Goal: Transaction & Acquisition: Purchase product/service

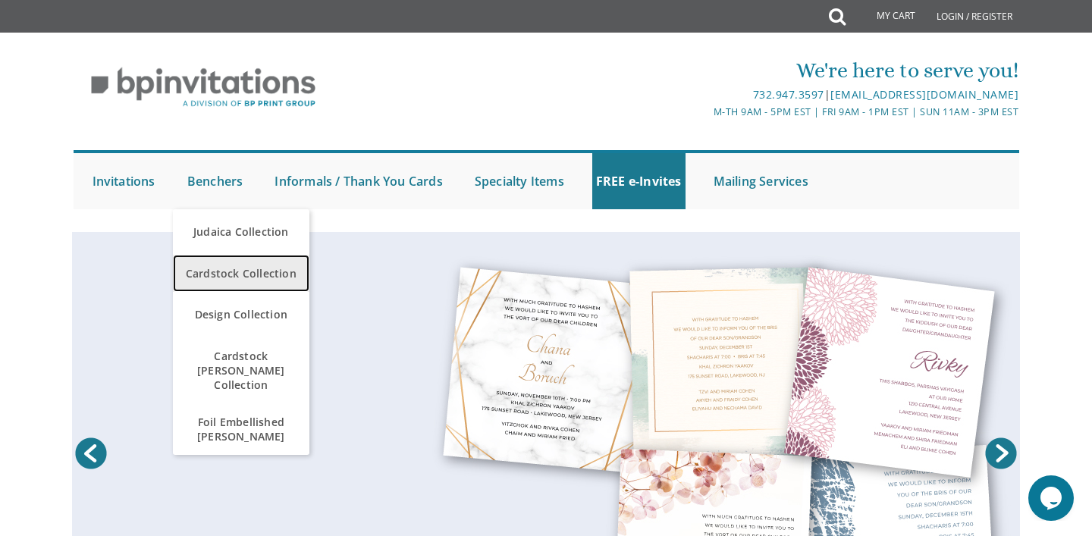
click at [209, 266] on span "Cardstock Collection" at bounding box center [241, 274] width 129 height 30
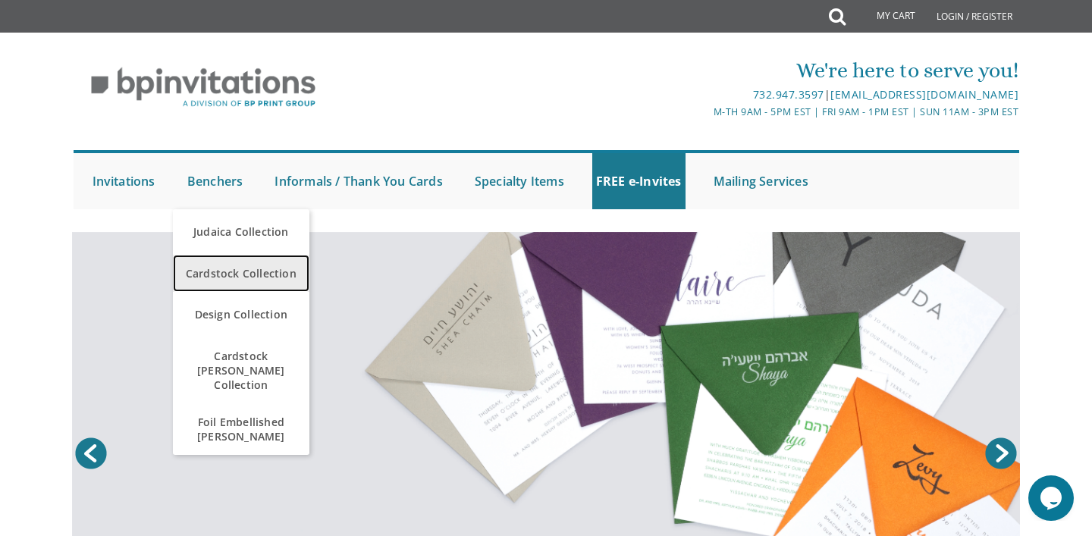
click at [234, 277] on span "Cardstock Collection" at bounding box center [241, 274] width 129 height 30
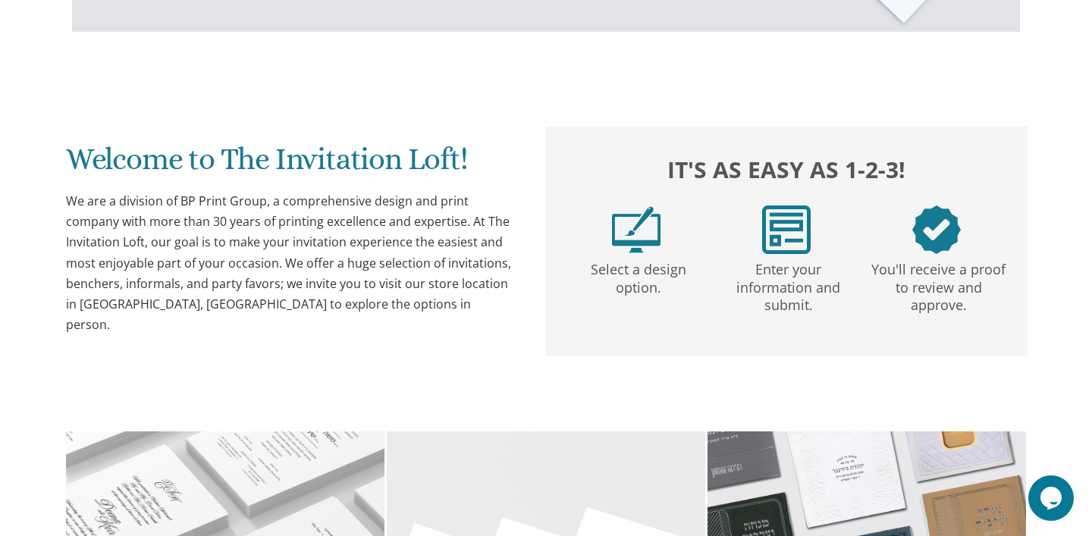
scroll to position [653, 0]
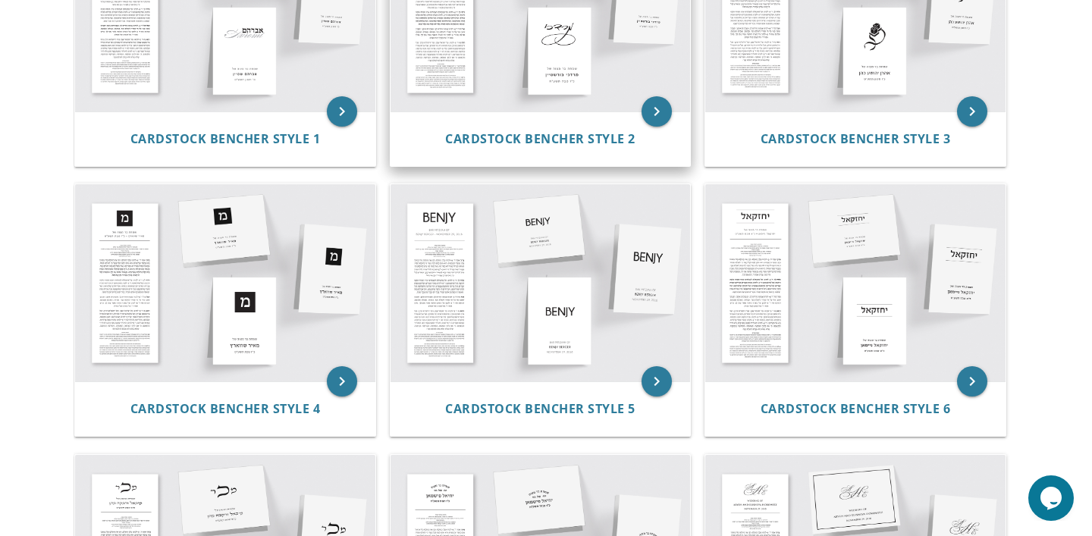
scroll to position [437, 0]
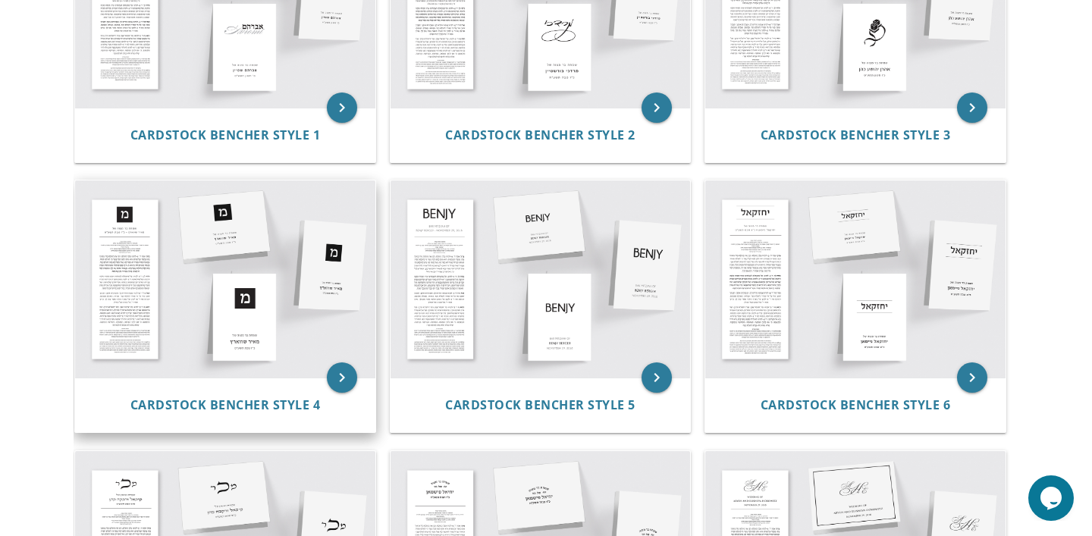
click at [256, 344] on img at bounding box center [225, 278] width 300 height 197
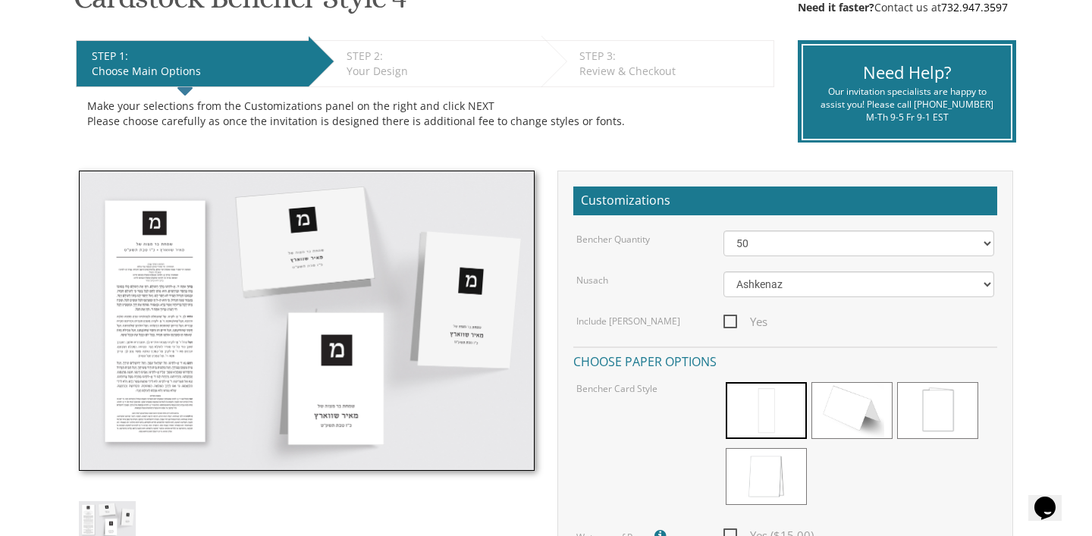
scroll to position [283, 0]
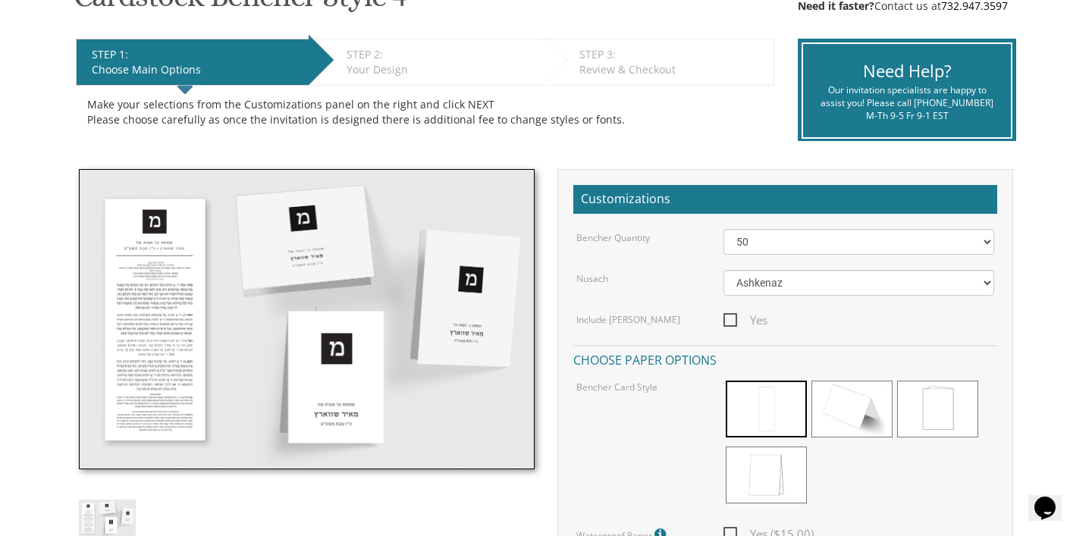
click at [337, 371] on img at bounding box center [307, 319] width 456 height 300
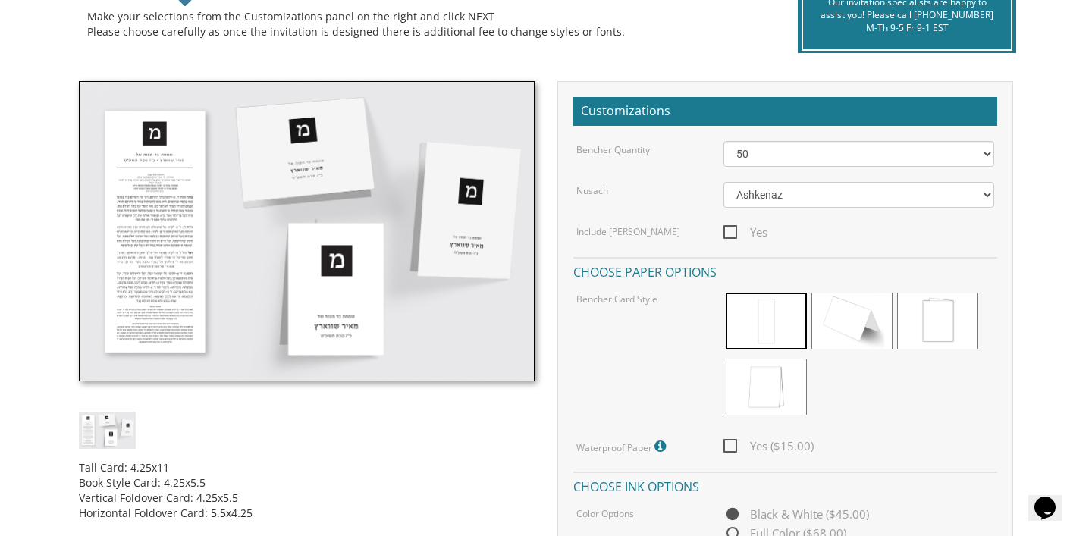
scroll to position [370, 0]
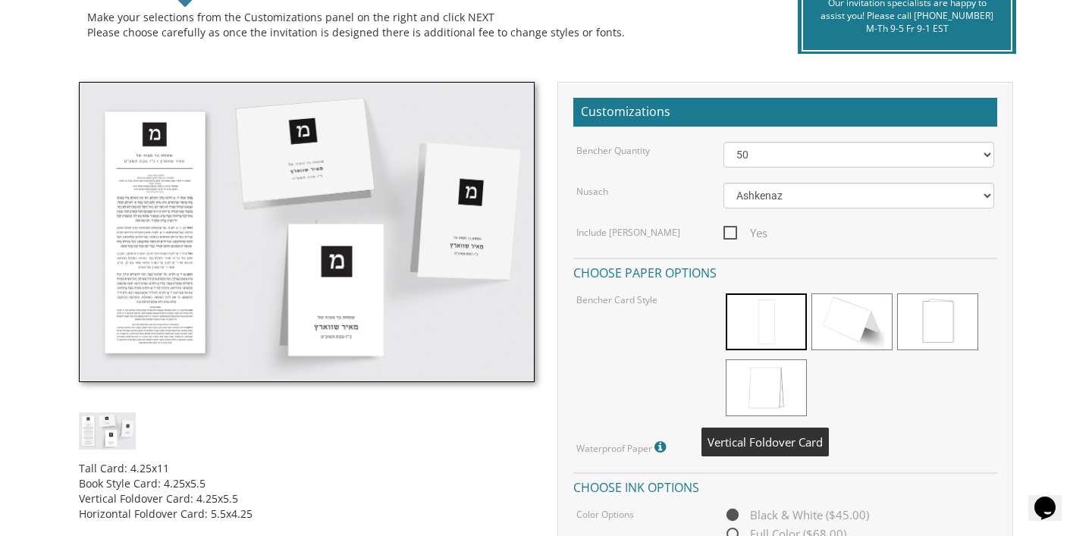
click at [770, 378] on span at bounding box center [766, 387] width 81 height 57
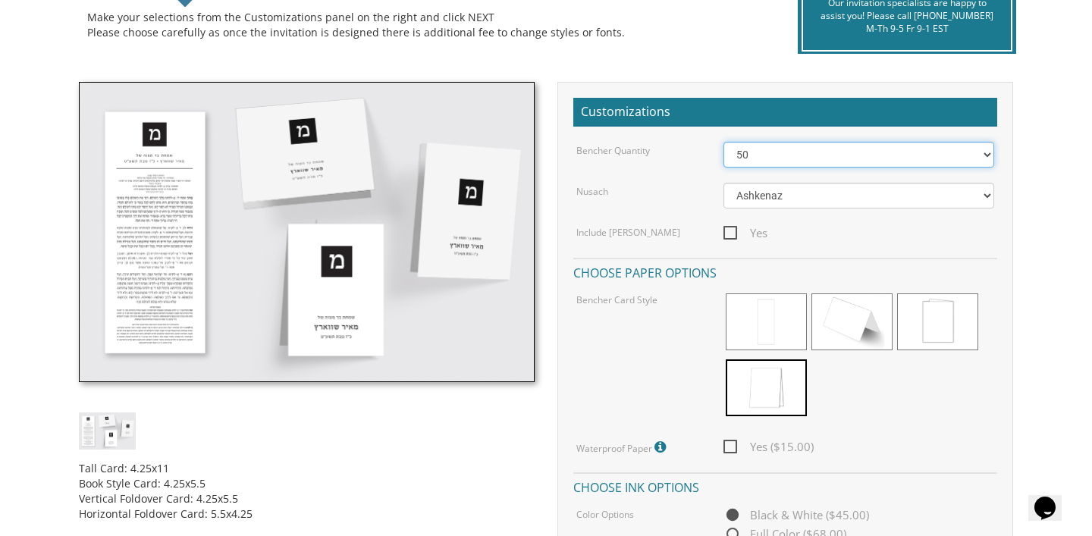
click at [776, 151] on select "50 60 70 80 90 100 125 150 175 200 225 250 275 300 325 350 375 400 425 450 475 …" at bounding box center [858, 155] width 271 height 26
select select "70"
click at [723, 142] on select "50 60 70 80 90 100 125 150 175 200 225 250 275 300 325 350 375 400 425 450 475 …" at bounding box center [858, 155] width 271 height 26
click at [734, 440] on span "Yes ($21.00)" at bounding box center [768, 446] width 90 height 19
click at [733, 440] on input "Yes ($21.00)" at bounding box center [728, 445] width 10 height 10
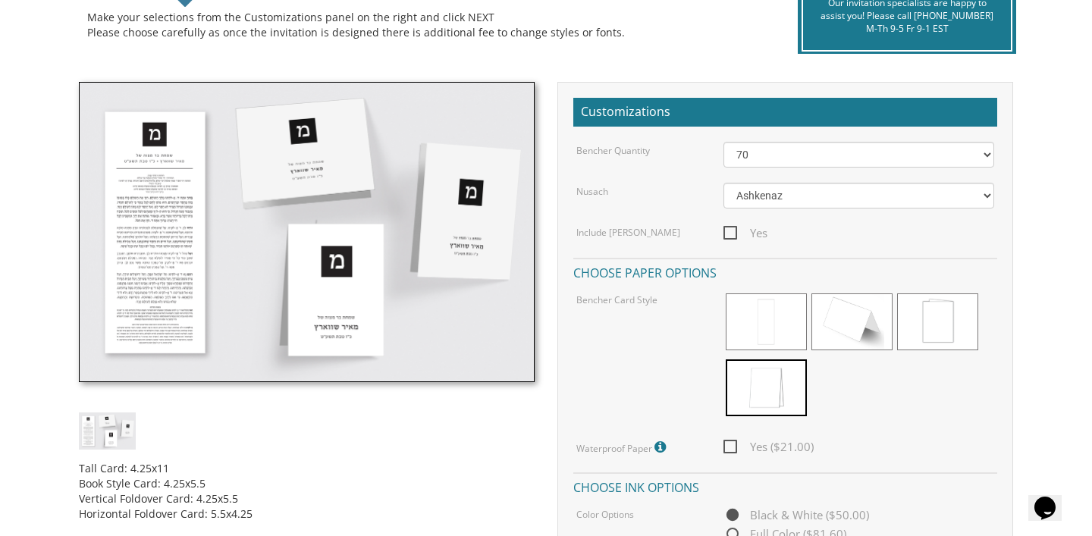
checkbox input "true"
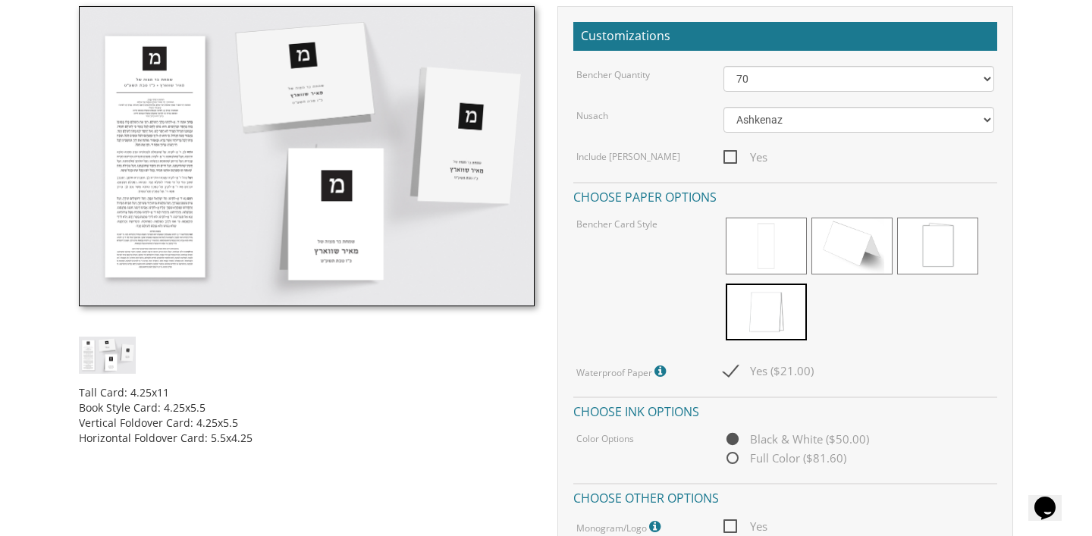
scroll to position [447, 0]
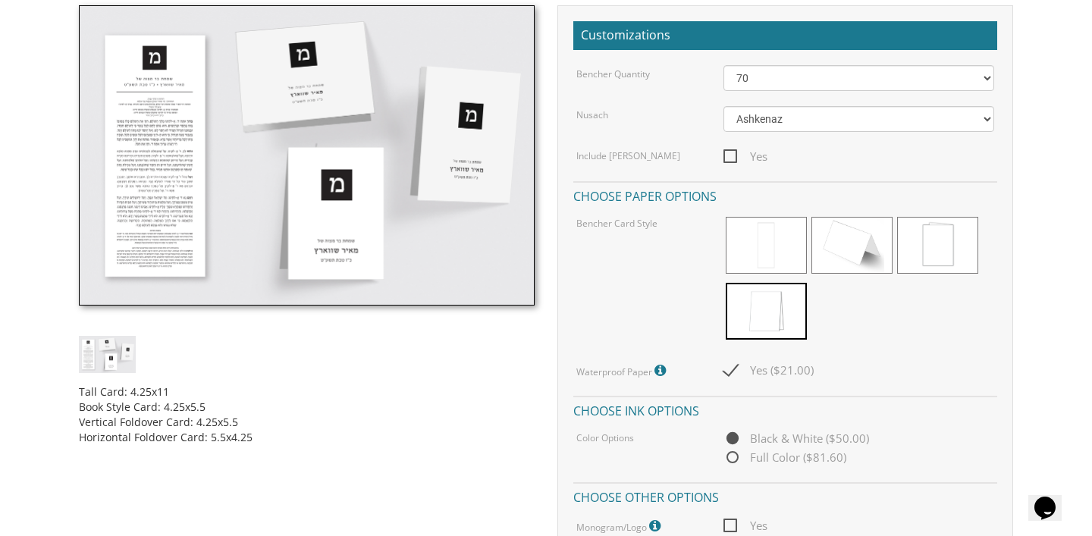
click at [732, 459] on span "Full Color ($81.60)" at bounding box center [784, 457] width 123 height 19
click at [732, 459] on input "Full Color ($81.60)" at bounding box center [728, 458] width 10 height 10
radio input "true"
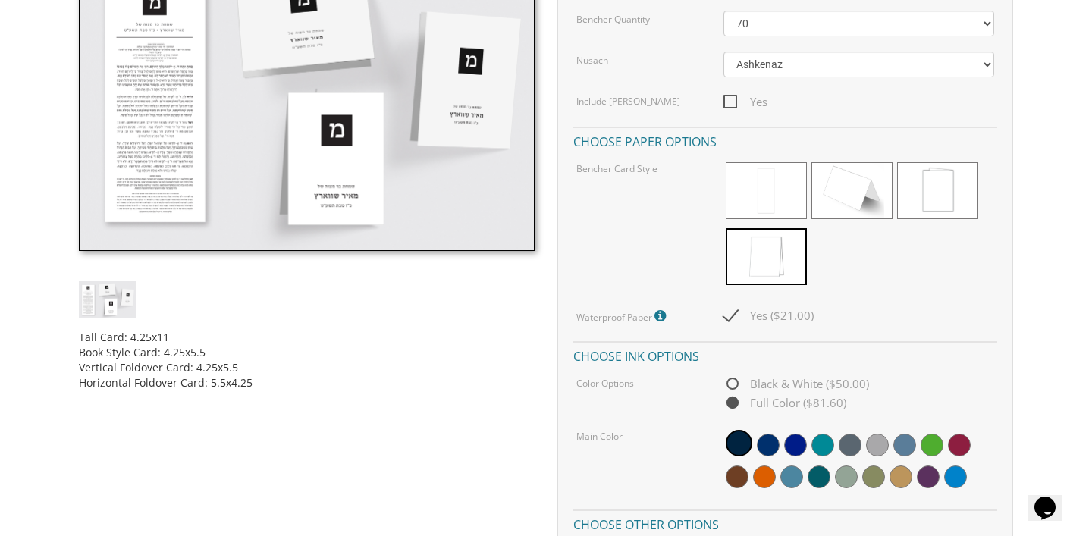
scroll to position [503, 0]
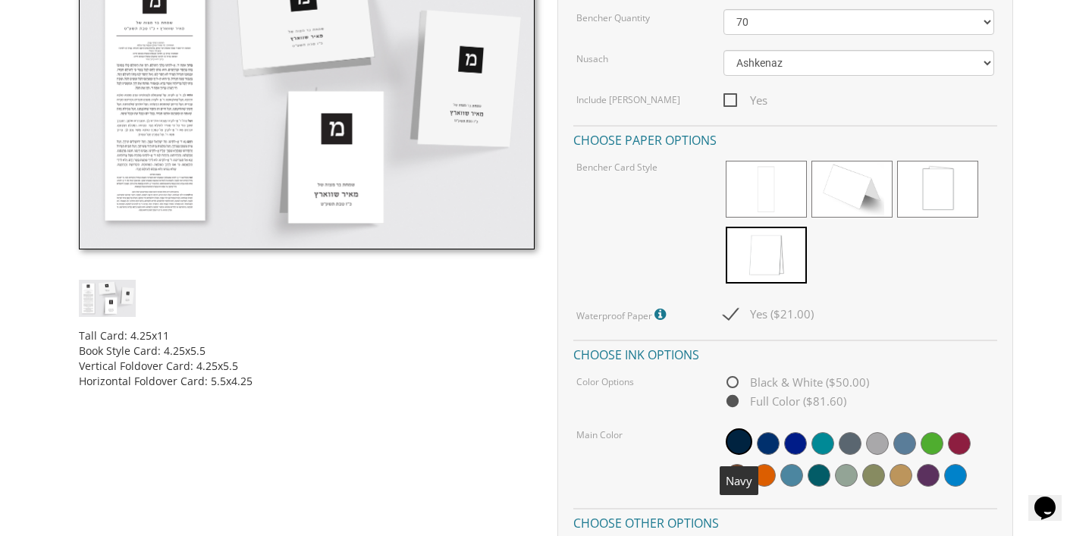
click at [741, 439] on span at bounding box center [739, 441] width 27 height 27
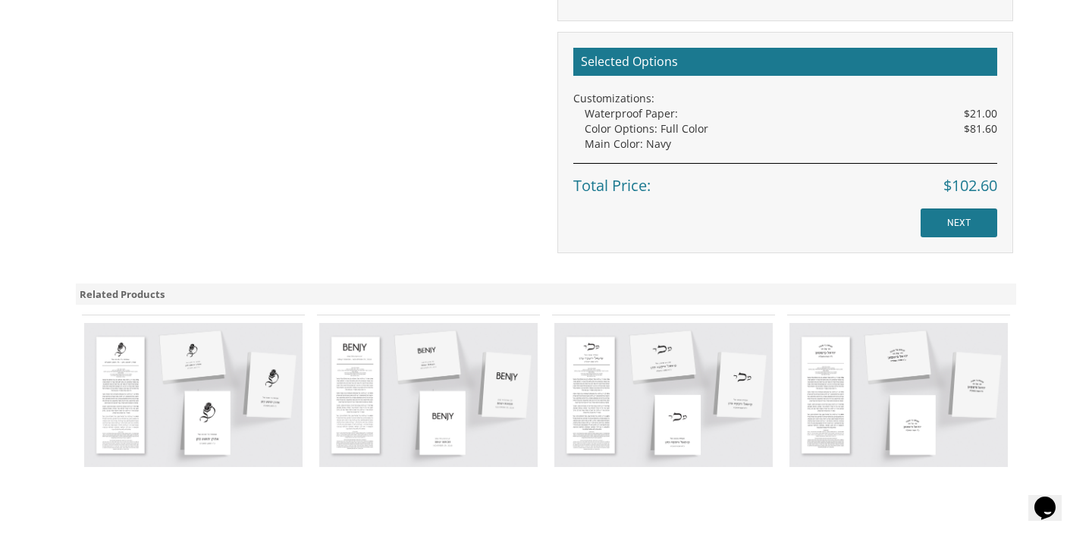
scroll to position [1075, 0]
click at [971, 229] on input "NEXT" at bounding box center [958, 222] width 77 height 29
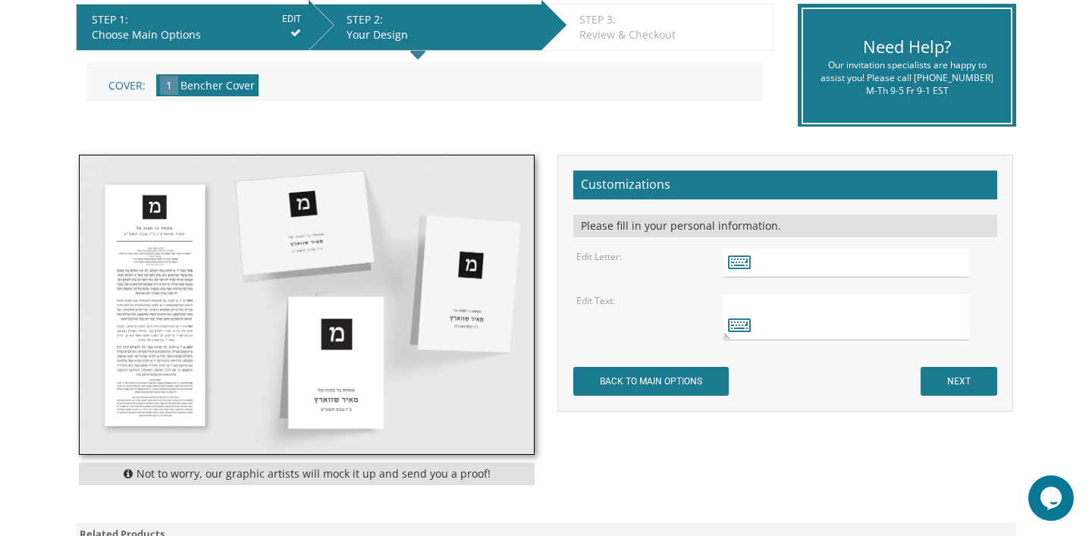
scroll to position [321, 0]
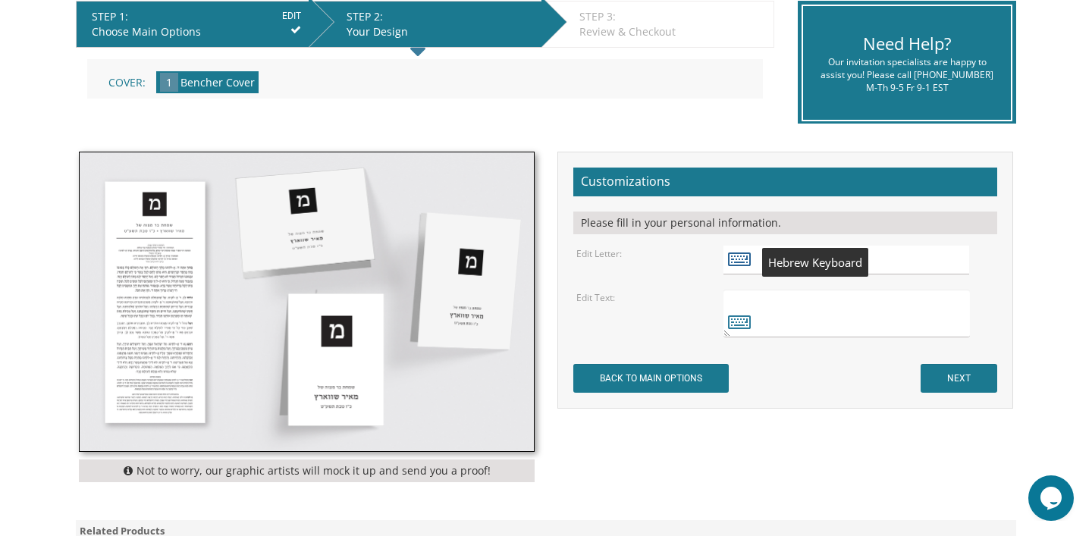
click at [735, 257] on icon at bounding box center [739, 258] width 23 height 21
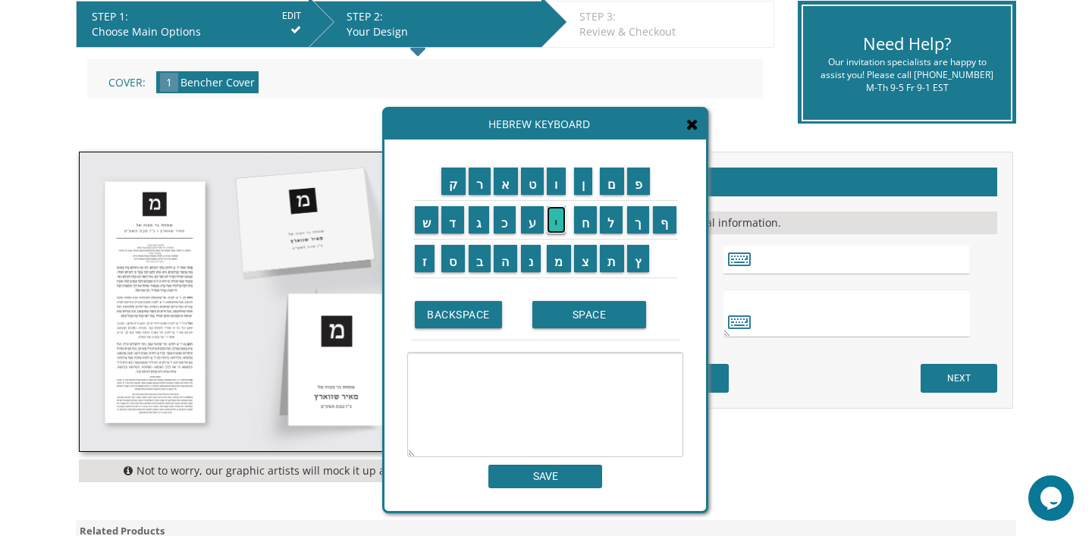
click at [561, 226] on input "י" at bounding box center [556, 219] width 19 height 27
type textarea "י"
click at [546, 476] on input "SAVE" at bounding box center [545, 477] width 114 height 24
type input "י"
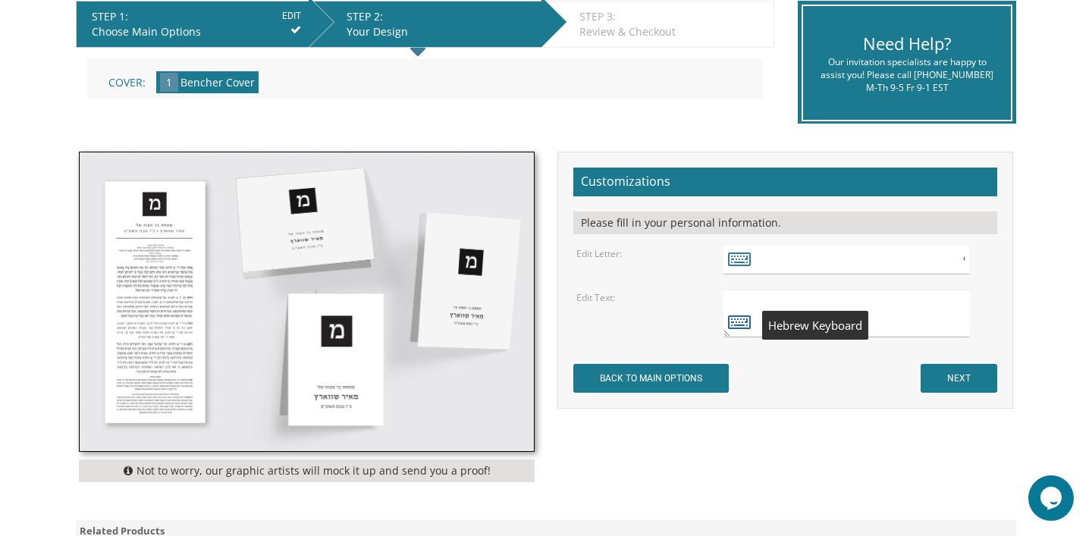
click at [735, 324] on icon at bounding box center [739, 321] width 23 height 21
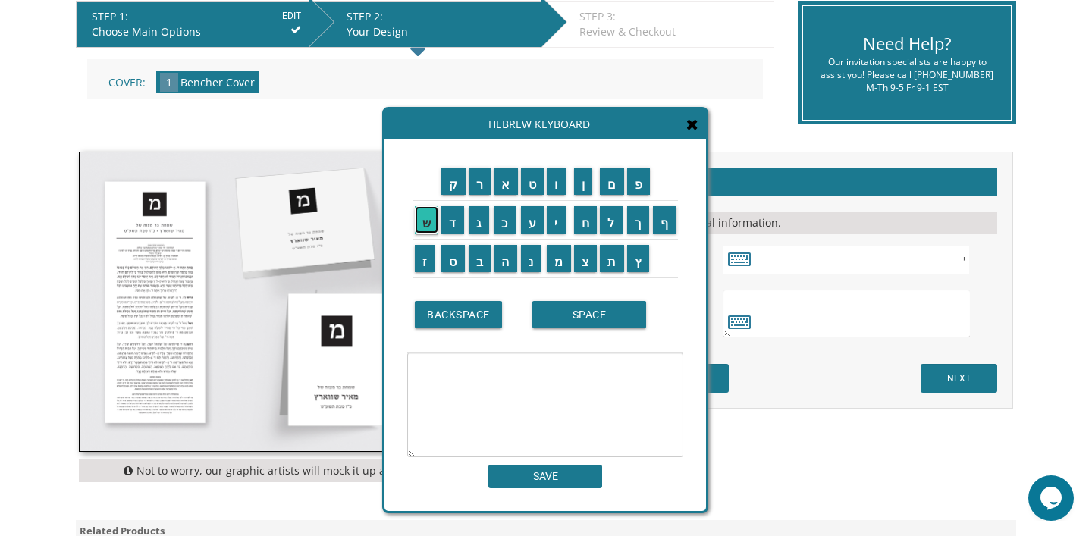
click at [425, 218] on input "ש" at bounding box center [427, 219] width 24 height 27
click at [563, 271] on input "מ" at bounding box center [559, 258] width 24 height 27
click at [590, 226] on input "ח" at bounding box center [586, 219] width 24 height 27
click at [614, 267] on input "ת" at bounding box center [612, 258] width 24 height 27
click at [590, 318] on input "SPACE" at bounding box center [589, 314] width 114 height 27
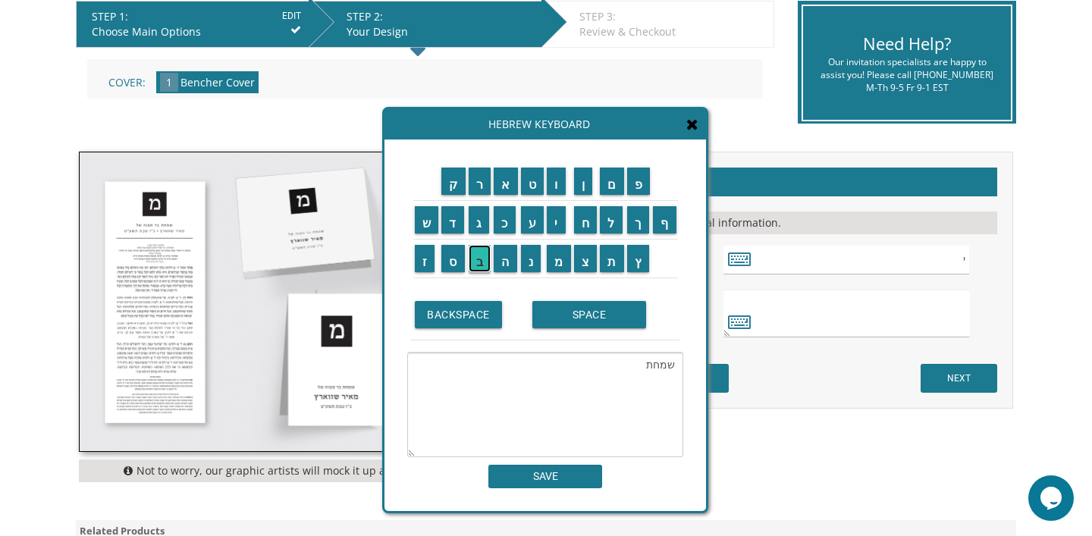
click at [481, 258] on input "ב" at bounding box center [480, 258] width 23 height 27
click at [475, 182] on input "ר" at bounding box center [480, 181] width 23 height 27
click at [582, 326] on input "SPACE" at bounding box center [589, 314] width 114 height 27
click at [563, 266] on input "מ" at bounding box center [559, 258] width 24 height 27
click at [585, 266] on input "צ" at bounding box center [586, 258] width 24 height 27
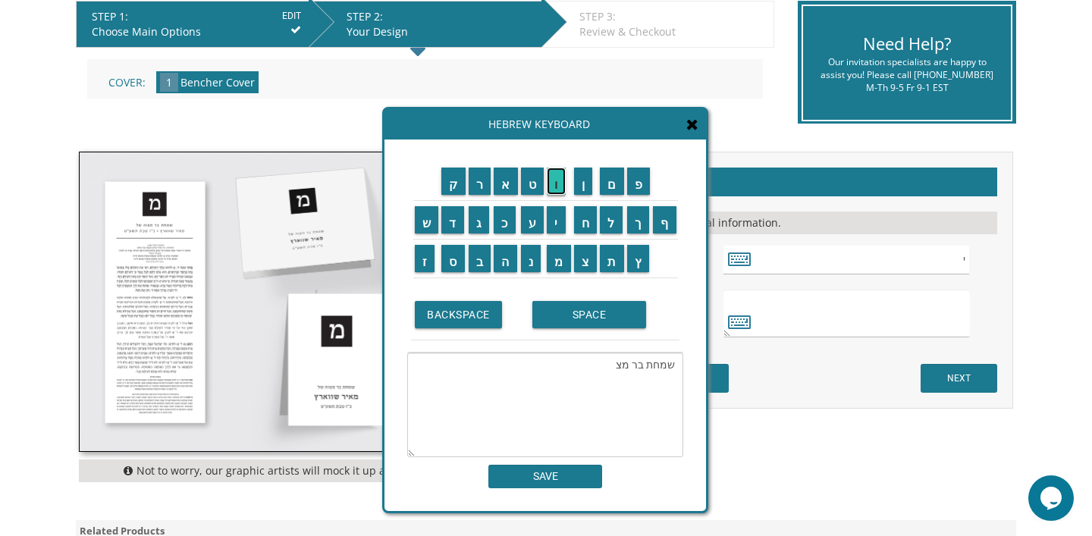
click at [556, 187] on input "ו" at bounding box center [556, 181] width 19 height 27
click at [505, 265] on input "ה" at bounding box center [506, 258] width 24 height 27
click at [569, 319] on input "SPACE" at bounding box center [589, 314] width 114 height 27
click at [426, 222] on input "ש" at bounding box center [427, 219] width 24 height 27
click at [618, 221] on input "ל" at bounding box center [611, 219] width 23 height 27
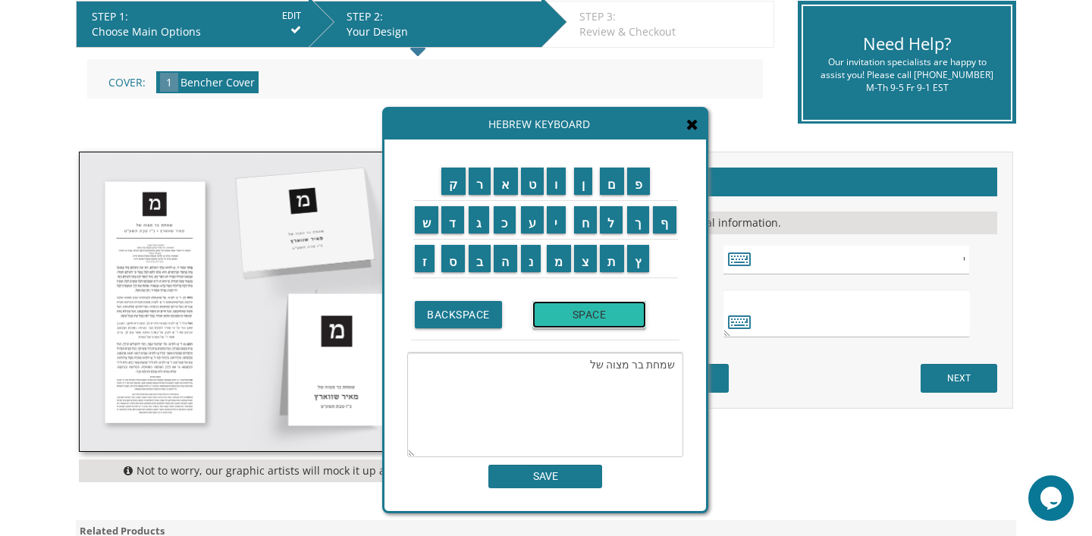
click at [563, 312] on input "SPACE" at bounding box center [589, 314] width 114 height 27
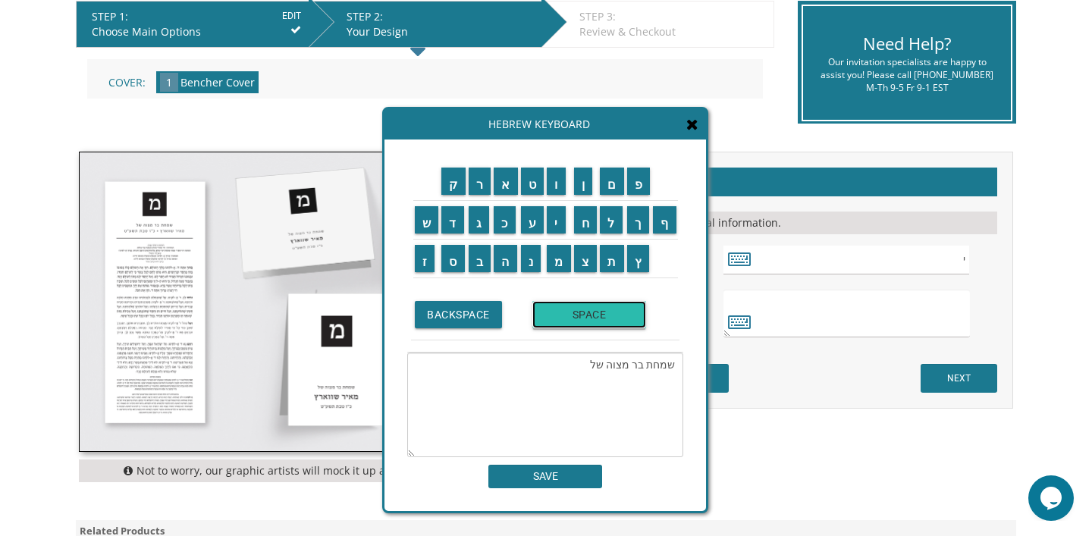
click at [563, 312] on input "SPACE" at bounding box center [589, 314] width 114 height 27
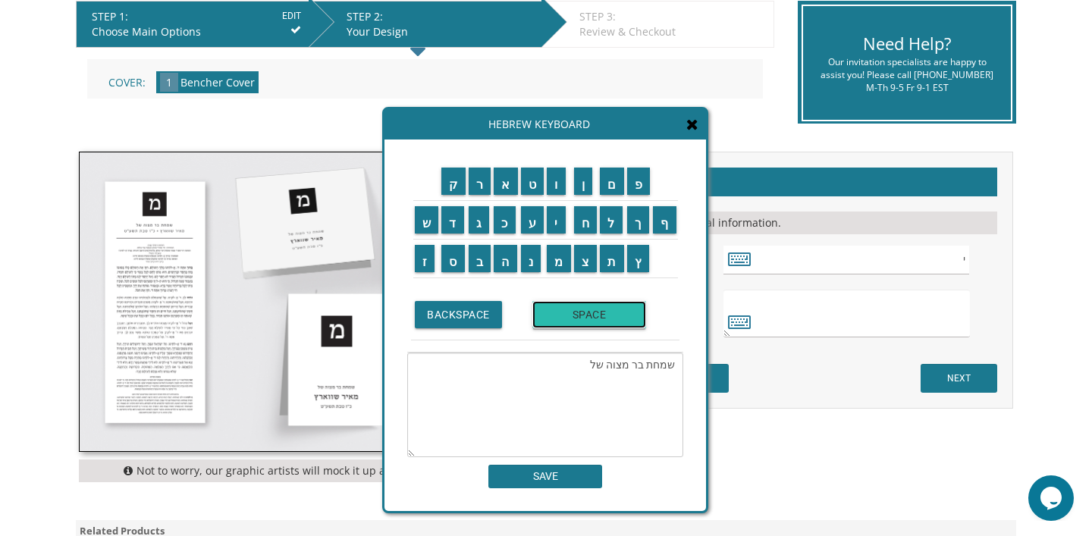
click at [563, 312] on input "SPACE" at bounding box center [589, 314] width 114 height 27
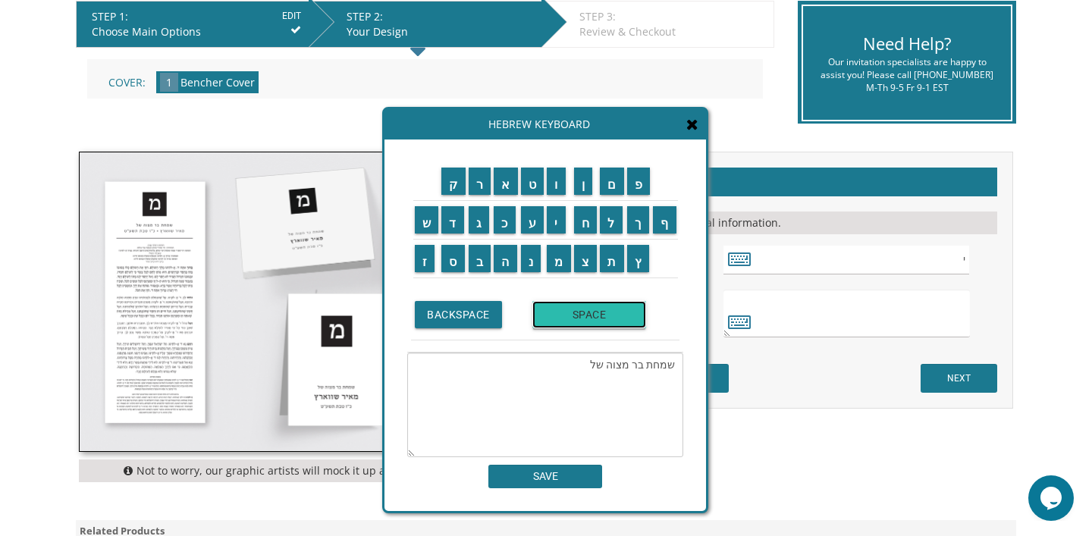
click at [563, 312] on input "SPACE" at bounding box center [589, 314] width 114 height 27
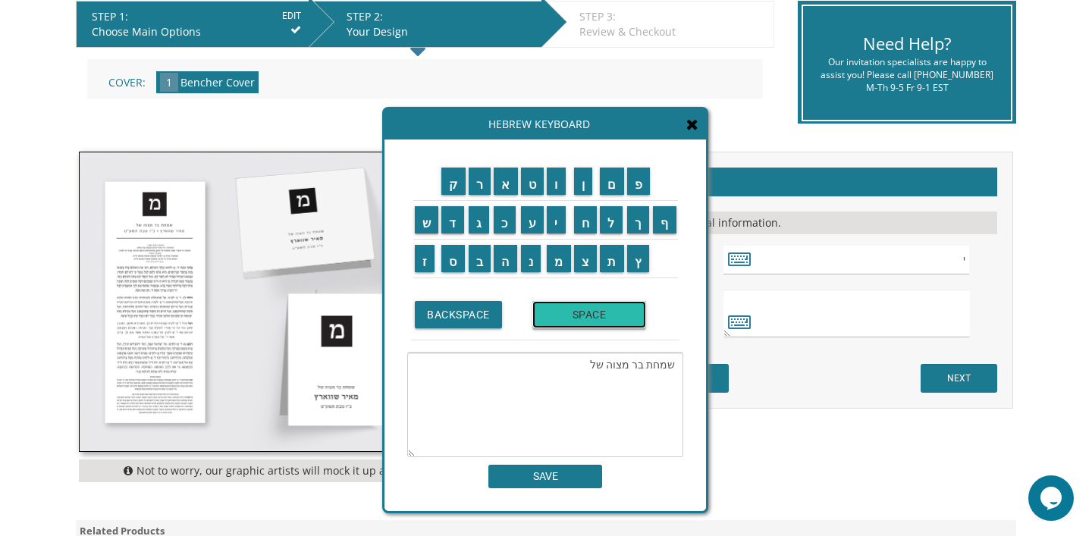
click at [563, 312] on input "SPACE" at bounding box center [589, 314] width 114 height 27
click at [559, 222] on input "י" at bounding box center [556, 219] width 19 height 27
click at [420, 227] on input "ש" at bounding box center [427, 219] width 24 height 27
click at [478, 183] on input "ר" at bounding box center [480, 181] width 23 height 27
click at [503, 187] on input "א" at bounding box center [506, 181] width 24 height 27
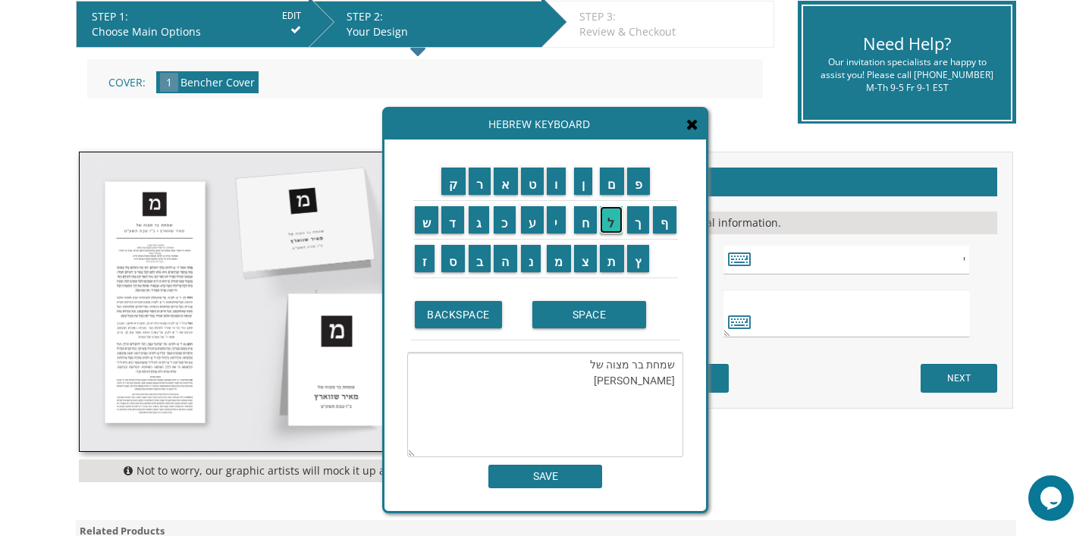
click at [610, 224] on input "ל" at bounding box center [611, 219] width 23 height 27
click at [591, 319] on input "SPACE" at bounding box center [589, 314] width 114 height 27
click at [454, 219] on input "ד" at bounding box center [452, 219] width 23 height 27
click at [482, 261] on input "ב" at bounding box center [480, 258] width 23 height 27
click at [578, 310] on input "SPACE" at bounding box center [589, 314] width 114 height 27
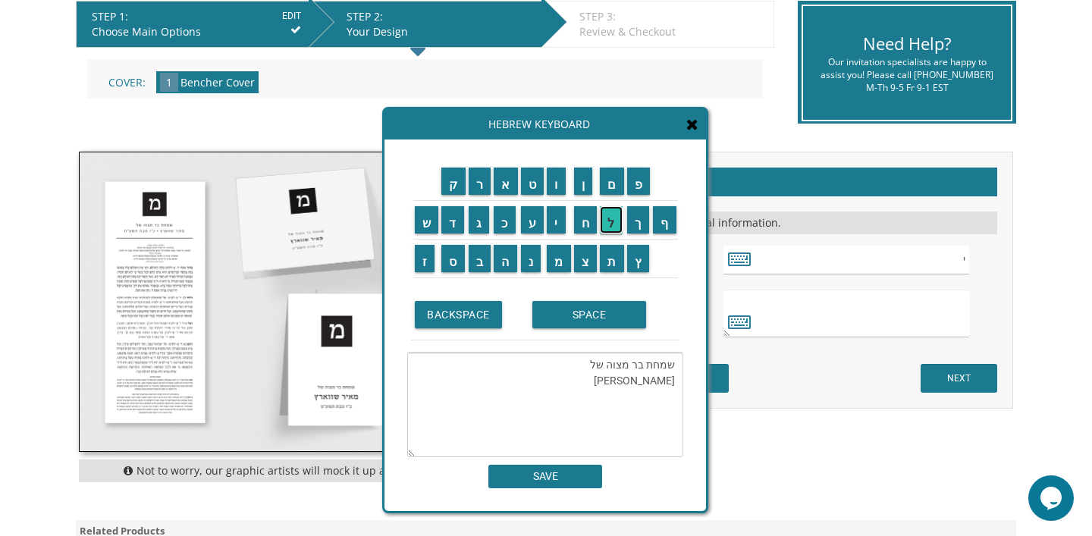
click at [616, 225] on input "ל" at bounding box center [611, 219] width 23 height 27
click at [511, 183] on input "א" at bounding box center [506, 181] width 24 height 27
click at [451, 186] on input "ק" at bounding box center [453, 181] width 24 height 27
click at [534, 229] on input "ע" at bounding box center [533, 219] width 24 height 27
click at [478, 183] on input "ר" at bounding box center [480, 181] width 23 height 27
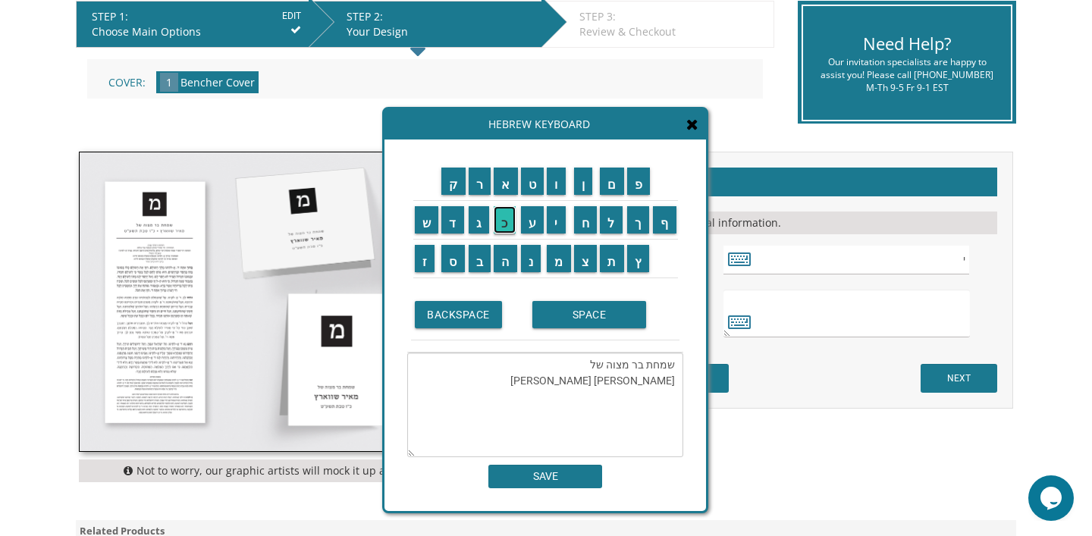
click at [509, 220] on input "כ" at bounding box center [505, 219] width 22 height 27
click at [581, 317] on input "SPACE" at bounding box center [589, 314] width 114 height 27
click at [501, 180] on input "א" at bounding box center [506, 181] width 24 height 27
click at [611, 217] on input "ל" at bounding box center [611, 219] width 23 height 27
click at [556, 178] on input "ו" at bounding box center [556, 181] width 19 height 27
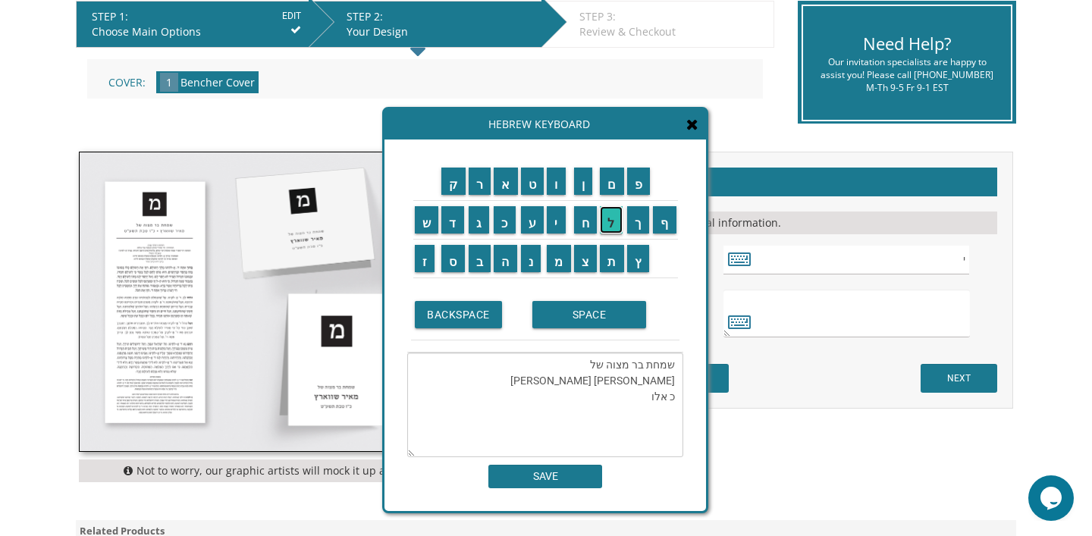
click at [610, 221] on input "ל" at bounding box center [611, 219] width 23 height 27
click at [594, 317] on input "SPACE" at bounding box center [589, 314] width 114 height 27
click at [620, 268] on input "ת" at bounding box center [612, 258] width 24 height 27
click at [428, 218] on input "ש" at bounding box center [427, 219] width 24 height 27
click at [642, 180] on input "פ" at bounding box center [639, 181] width 24 height 27
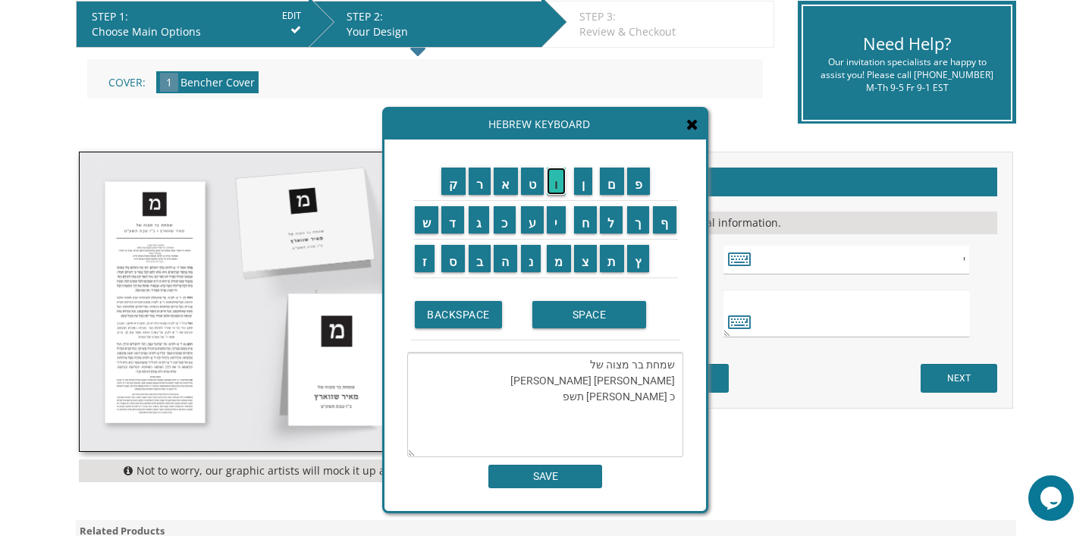
click at [556, 185] on input "ו" at bounding box center [556, 181] width 19 height 27
type textarea "שמחת בר מצוה של ישראל דב לאקער כ אלול תשפו"
click at [534, 475] on input "SAVE" at bounding box center [545, 477] width 114 height 24
type textarea "שמחת בר מצוה של ישראל דב לאקער כ אלול תשפו"
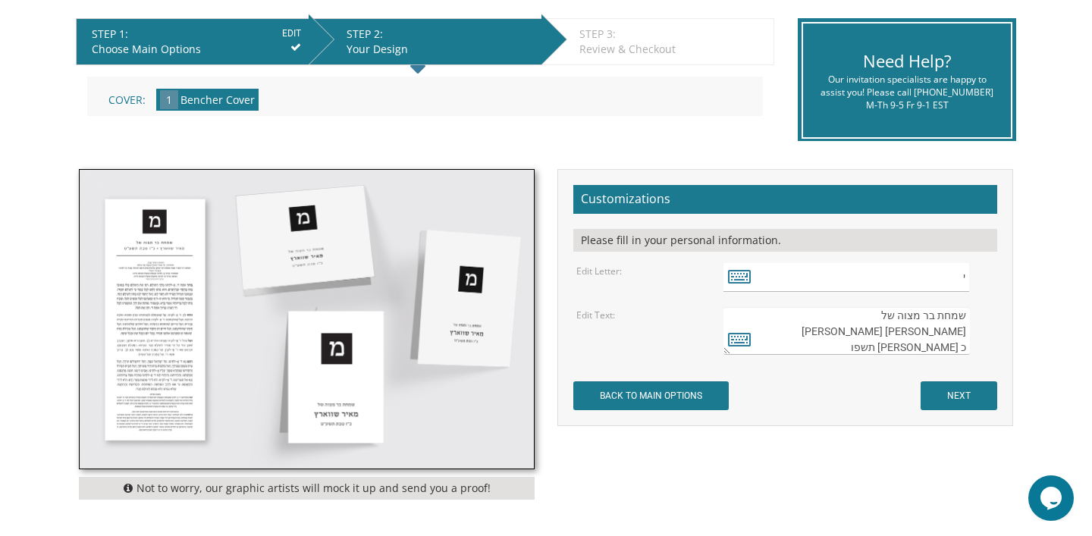
scroll to position [348, 0]
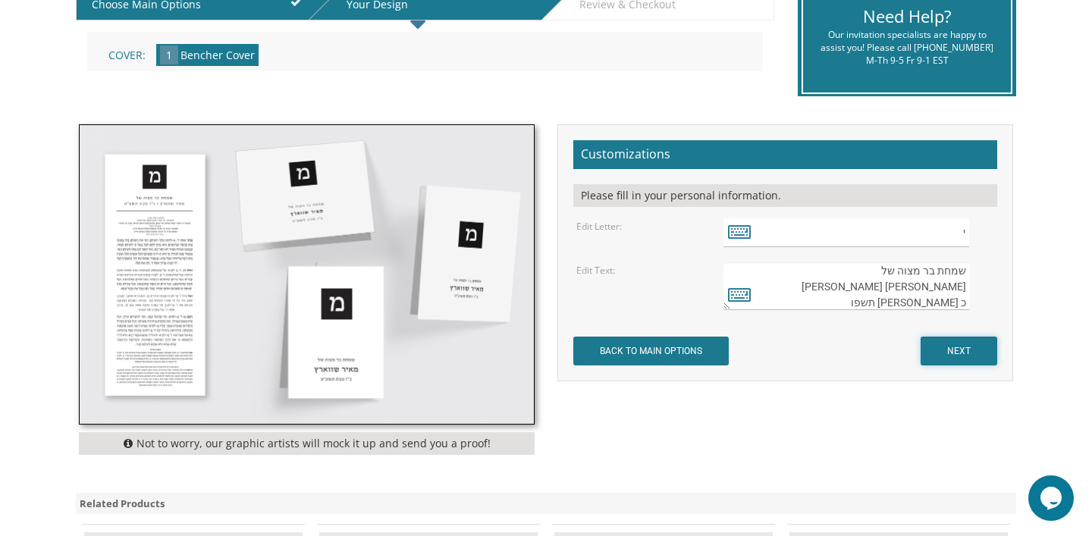
click at [967, 354] on input "NEXT" at bounding box center [958, 351] width 77 height 29
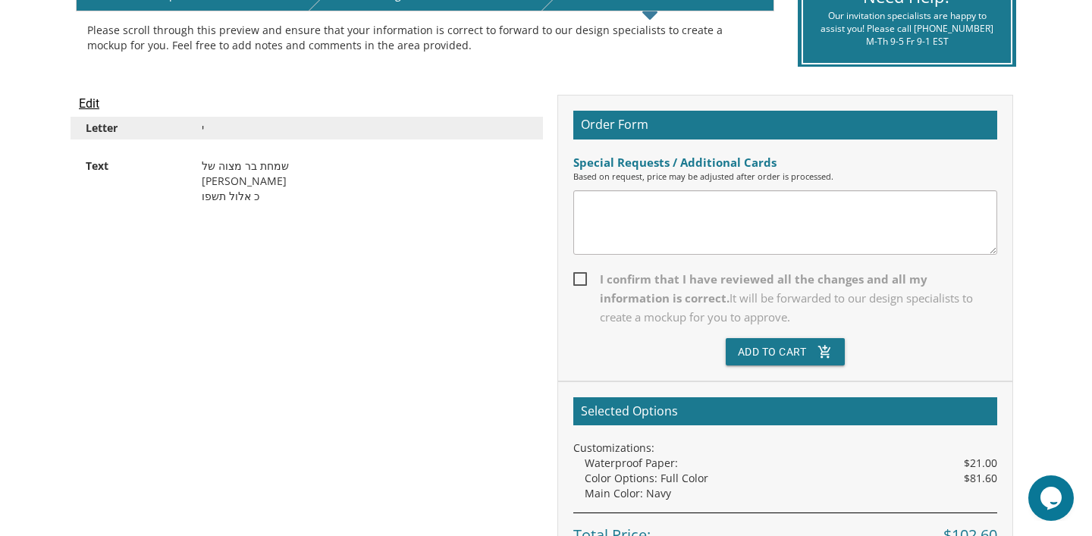
scroll to position [359, 0]
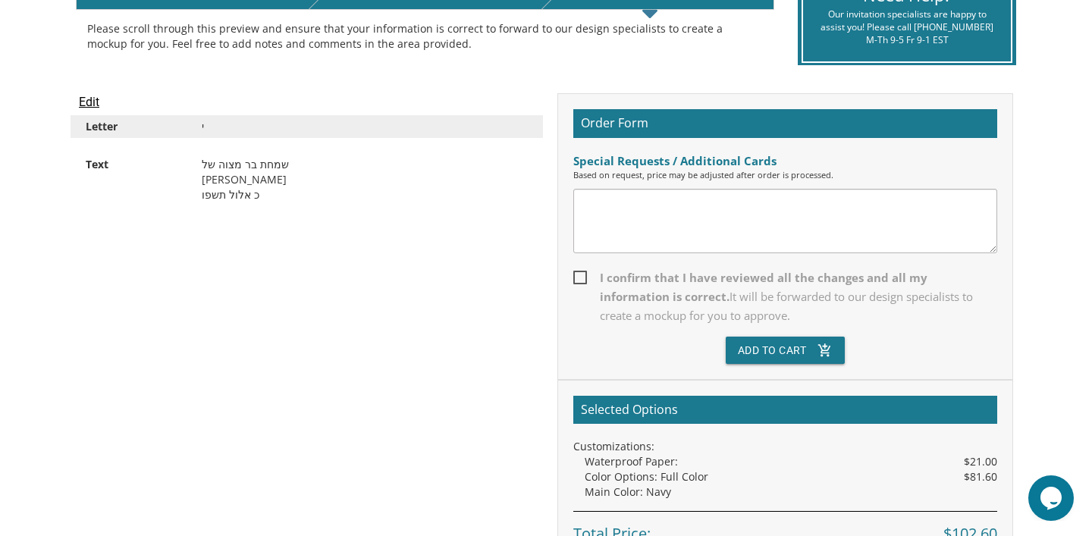
click at [581, 277] on span "I confirm that I have reviewed all the changes and all my information is correc…" at bounding box center [785, 296] width 424 height 57
click at [581, 277] on input "I confirm that I have reviewed all the changes and all my information is correc…" at bounding box center [578, 276] width 10 height 10
checkbox input "true"
click at [732, 350] on button "Add To Cart add_shopping_cart" at bounding box center [786, 350] width 120 height 27
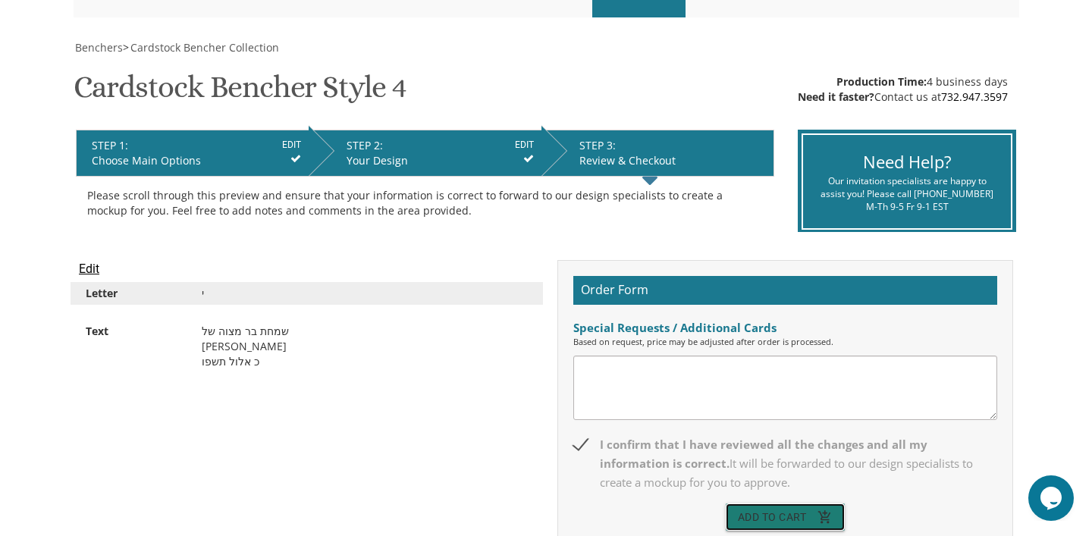
scroll to position [0, 0]
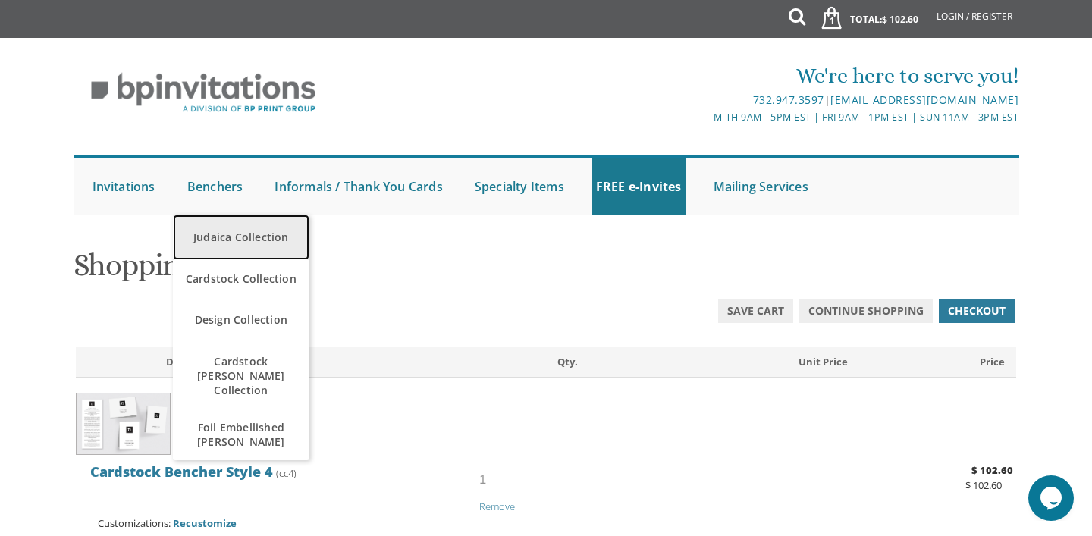
click at [236, 244] on link "Judaica Collection" at bounding box center [241, 237] width 136 height 45
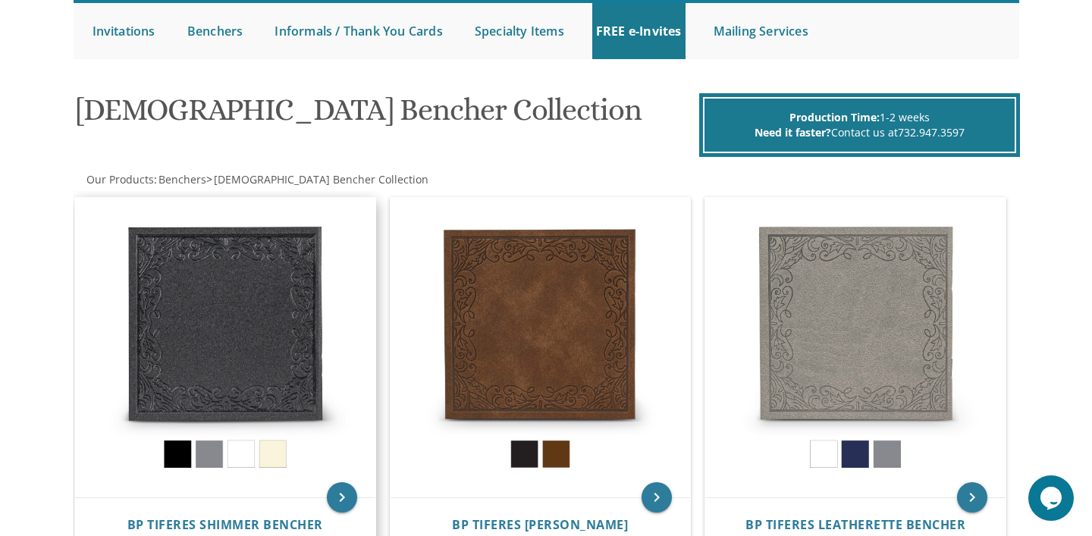
scroll to position [157, 0]
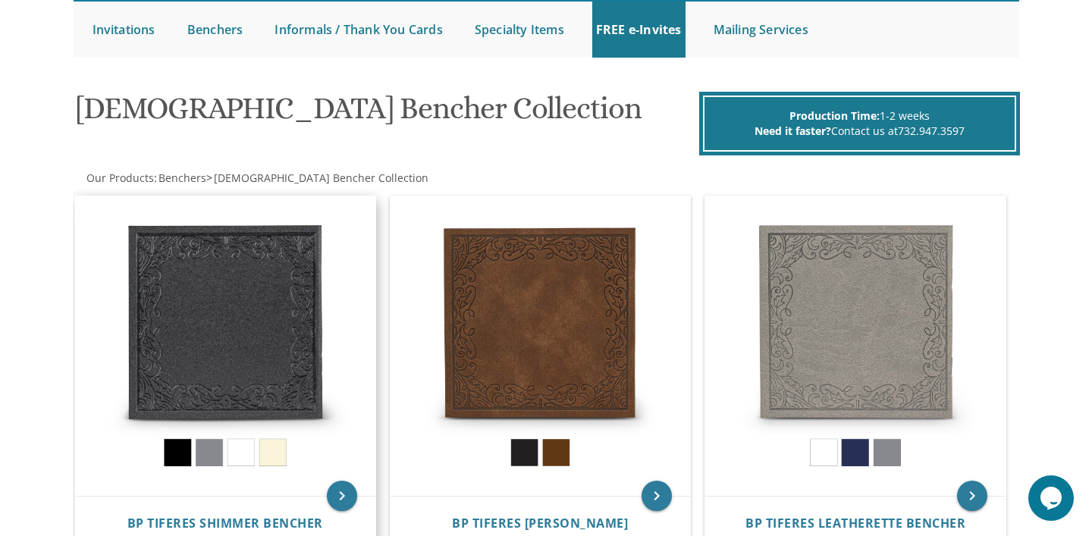
click at [183, 442] on img at bounding box center [225, 346] width 300 height 300
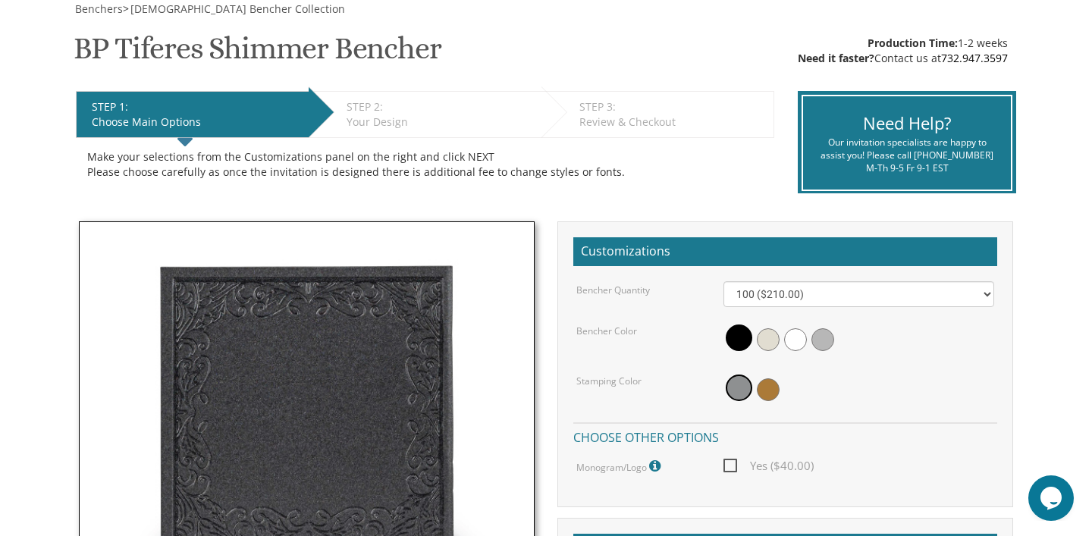
scroll to position [302, 0]
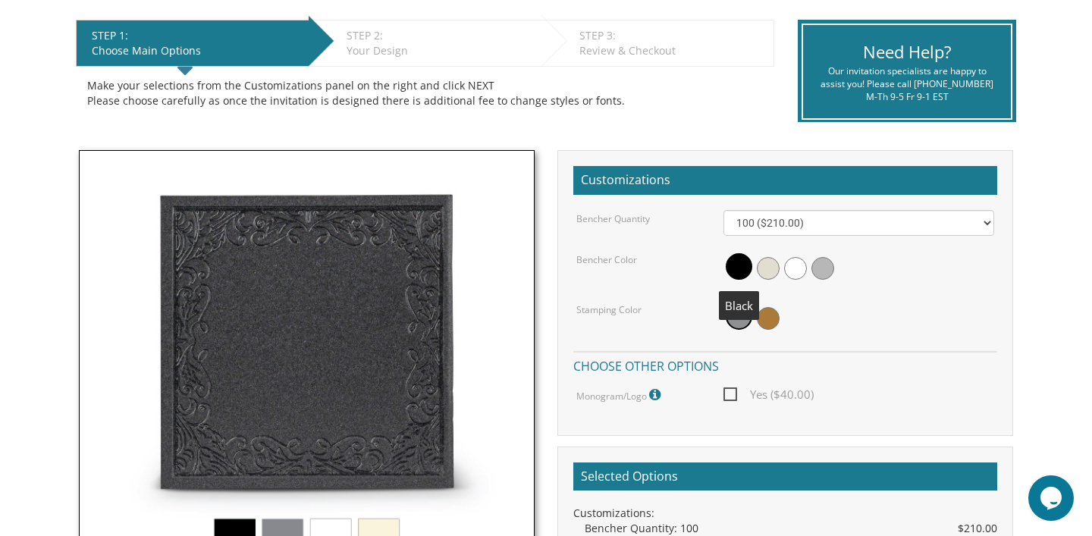
click at [746, 266] on span at bounding box center [739, 266] width 27 height 27
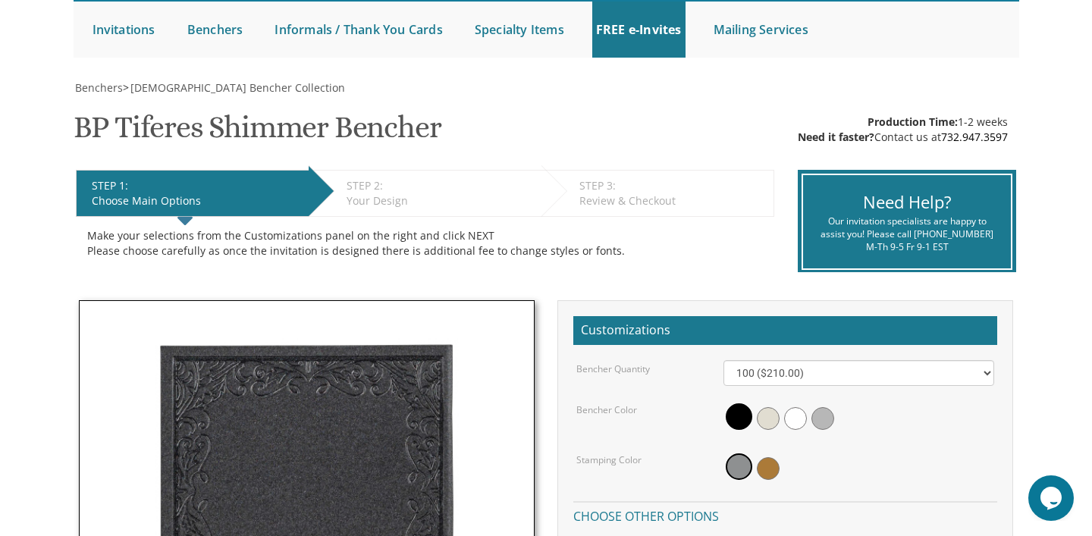
scroll to position [0, 0]
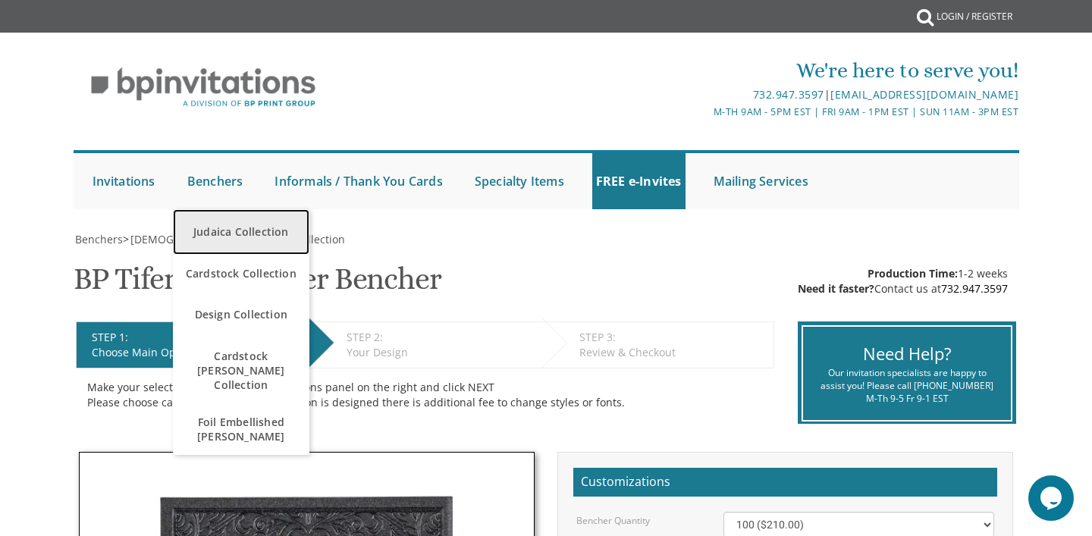
click at [222, 219] on link "Judaica Collection" at bounding box center [241, 231] width 136 height 45
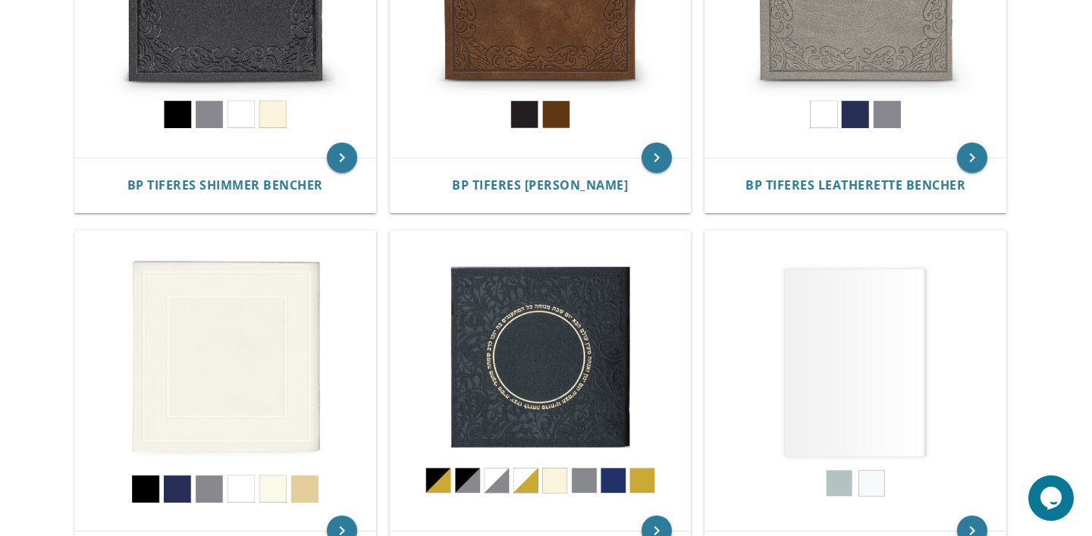
scroll to position [517, 0]
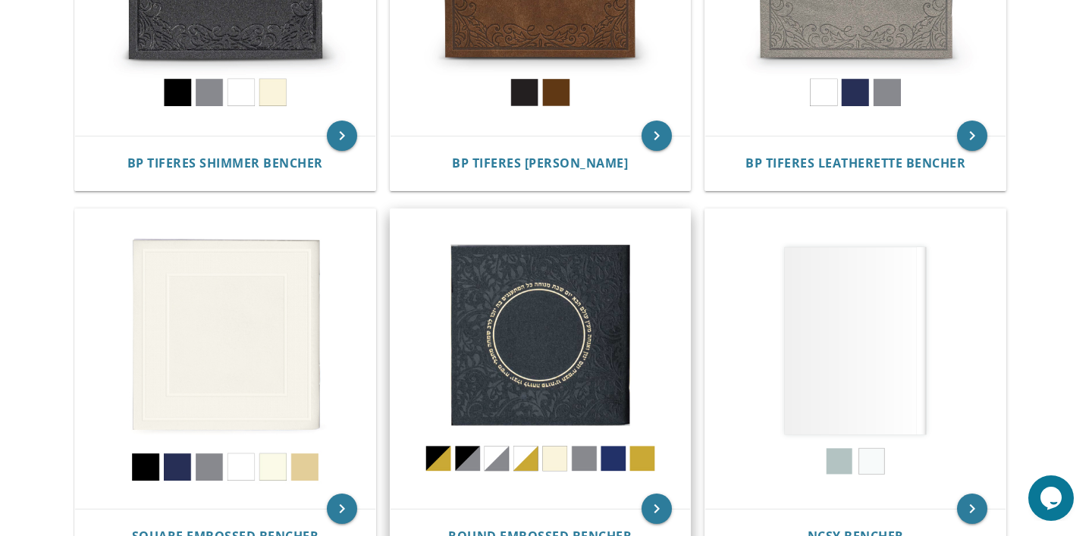
click at [541, 298] on img at bounding box center [540, 359] width 300 height 300
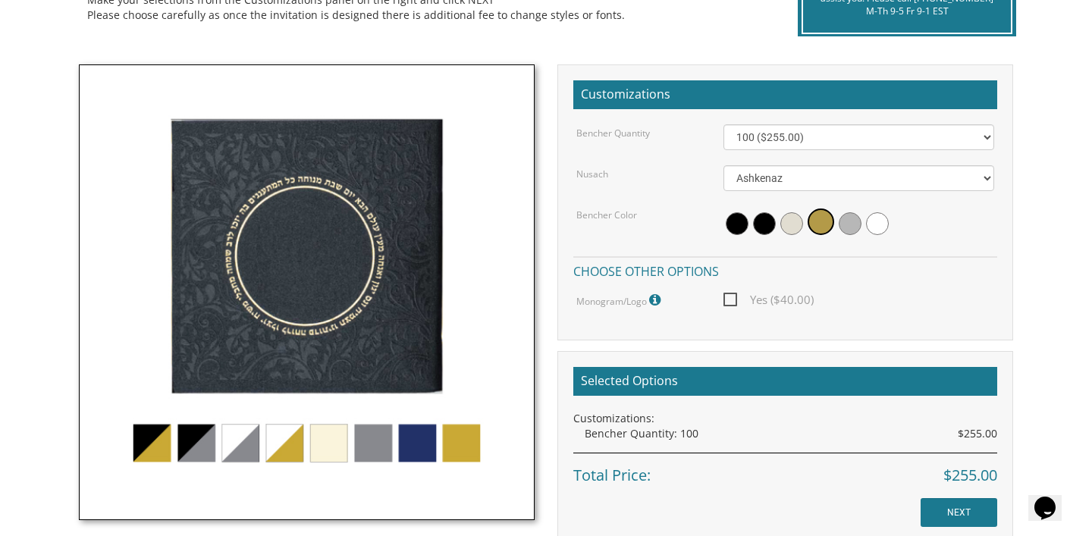
scroll to position [408, 0]
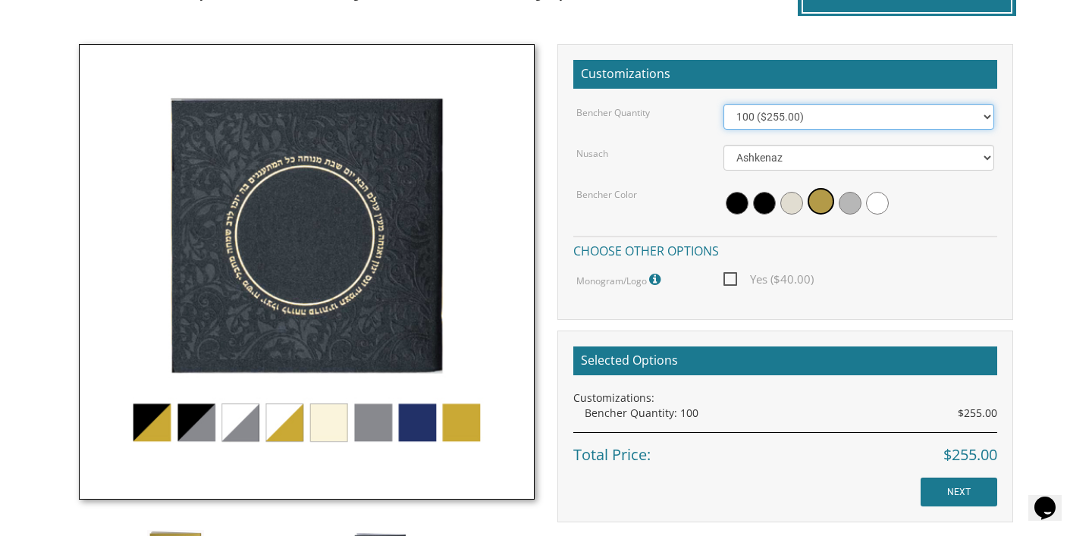
click at [930, 122] on select "100 ($255.00) 200 ($510.00) 300 ($765.00) 400 ($1,020.00) 500 ($1,275.00)" at bounding box center [858, 117] width 271 height 26
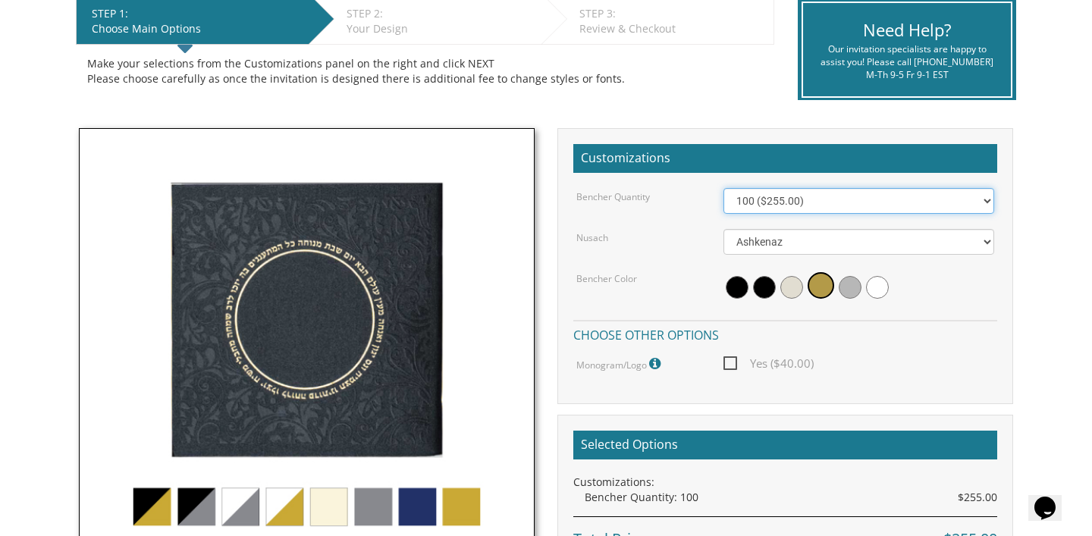
scroll to position [324, 0]
